Goal: Navigation & Orientation: Find specific page/section

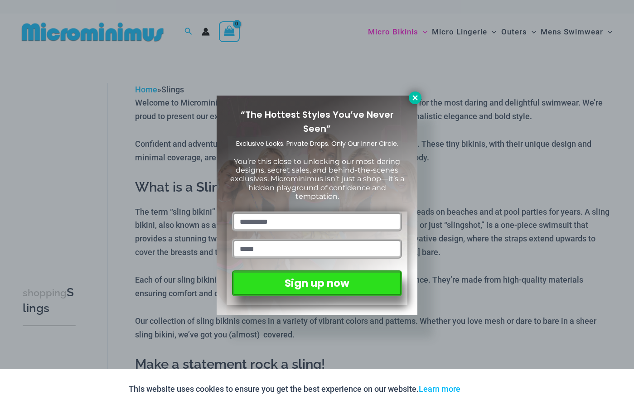
click at [412, 96] on icon at bounding box center [415, 98] width 8 height 8
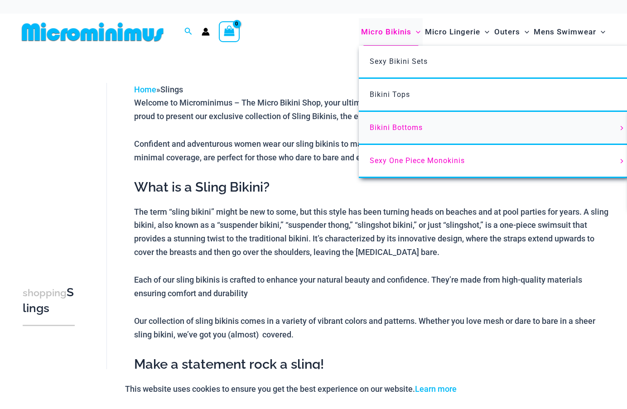
click at [420, 126] on span "Bikini Bottoms" at bounding box center [396, 127] width 53 height 9
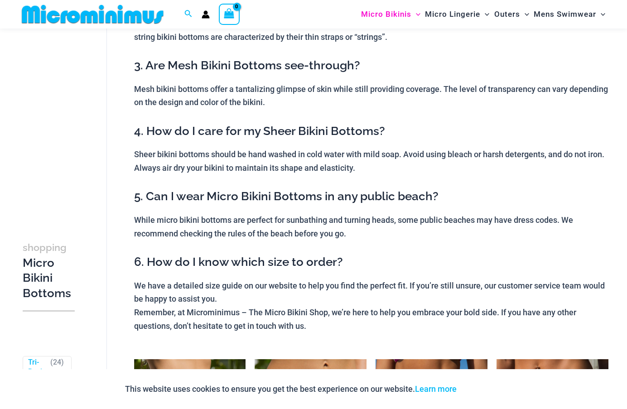
scroll to position [54, 0]
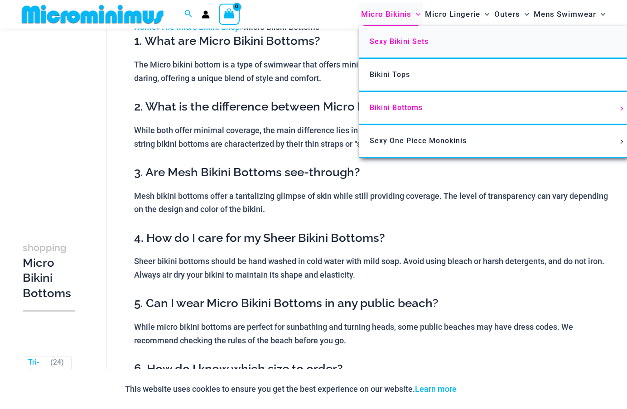
click at [399, 38] on span "Sexy Bikini Sets" at bounding box center [399, 41] width 59 height 9
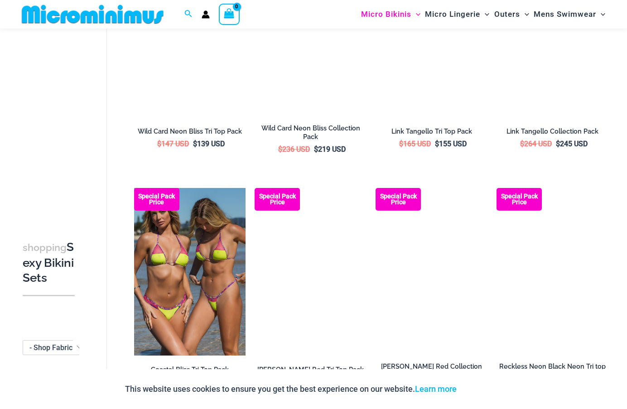
scroll to position [144, 0]
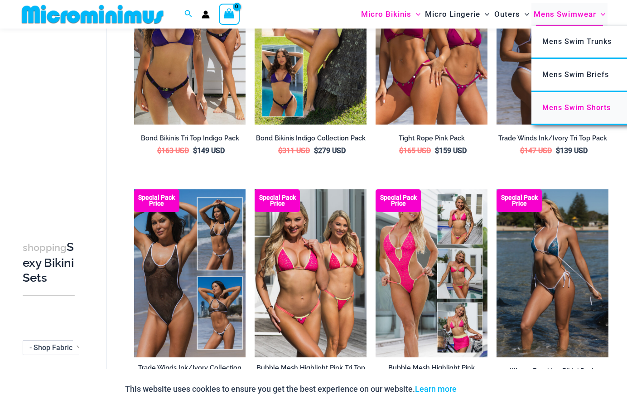
click at [570, 107] on span "Mens Swim Shorts" at bounding box center [577, 107] width 68 height 9
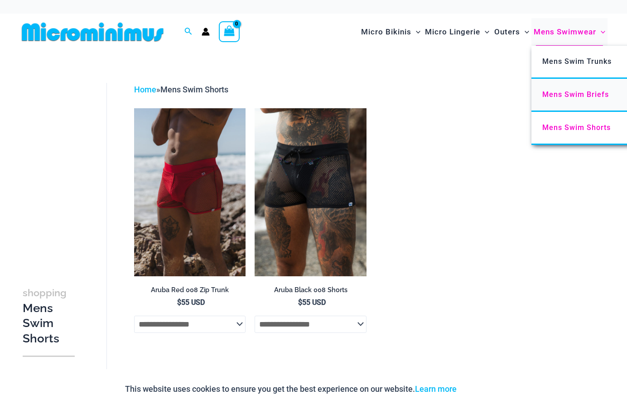
click at [563, 92] on span "Mens Swim Briefs" at bounding box center [576, 94] width 67 height 9
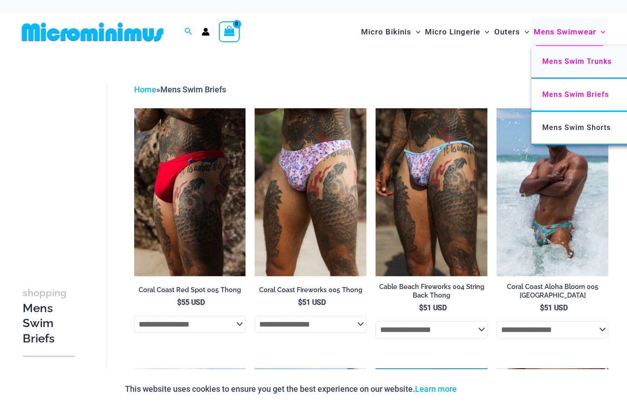
click at [582, 60] on span "Mens Swim Trunks" at bounding box center [577, 61] width 69 height 9
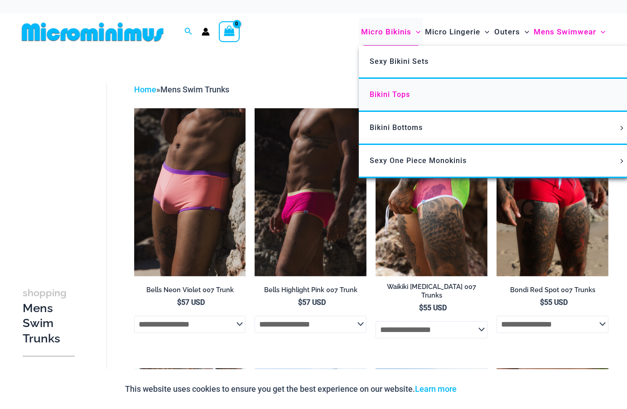
click at [395, 92] on span "Bikini Tops" at bounding box center [390, 94] width 40 height 9
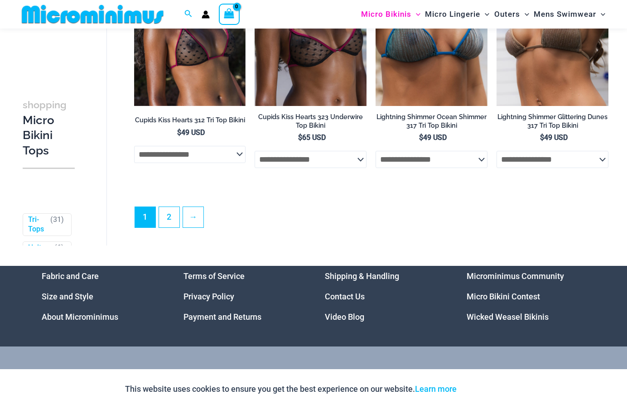
scroll to position [2234, 0]
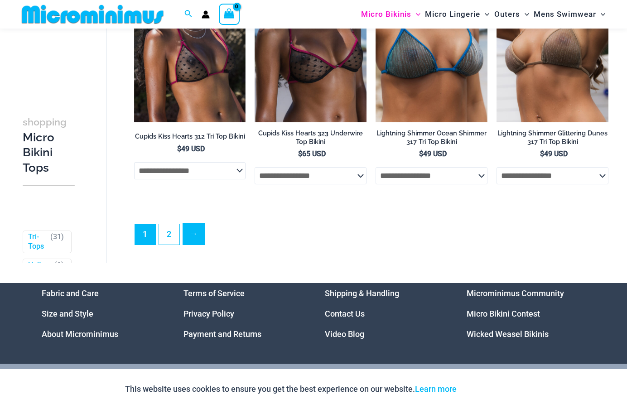
click at [190, 240] on link "→" at bounding box center [193, 233] width 21 height 21
